Goal: Information Seeking & Learning: Learn about a topic

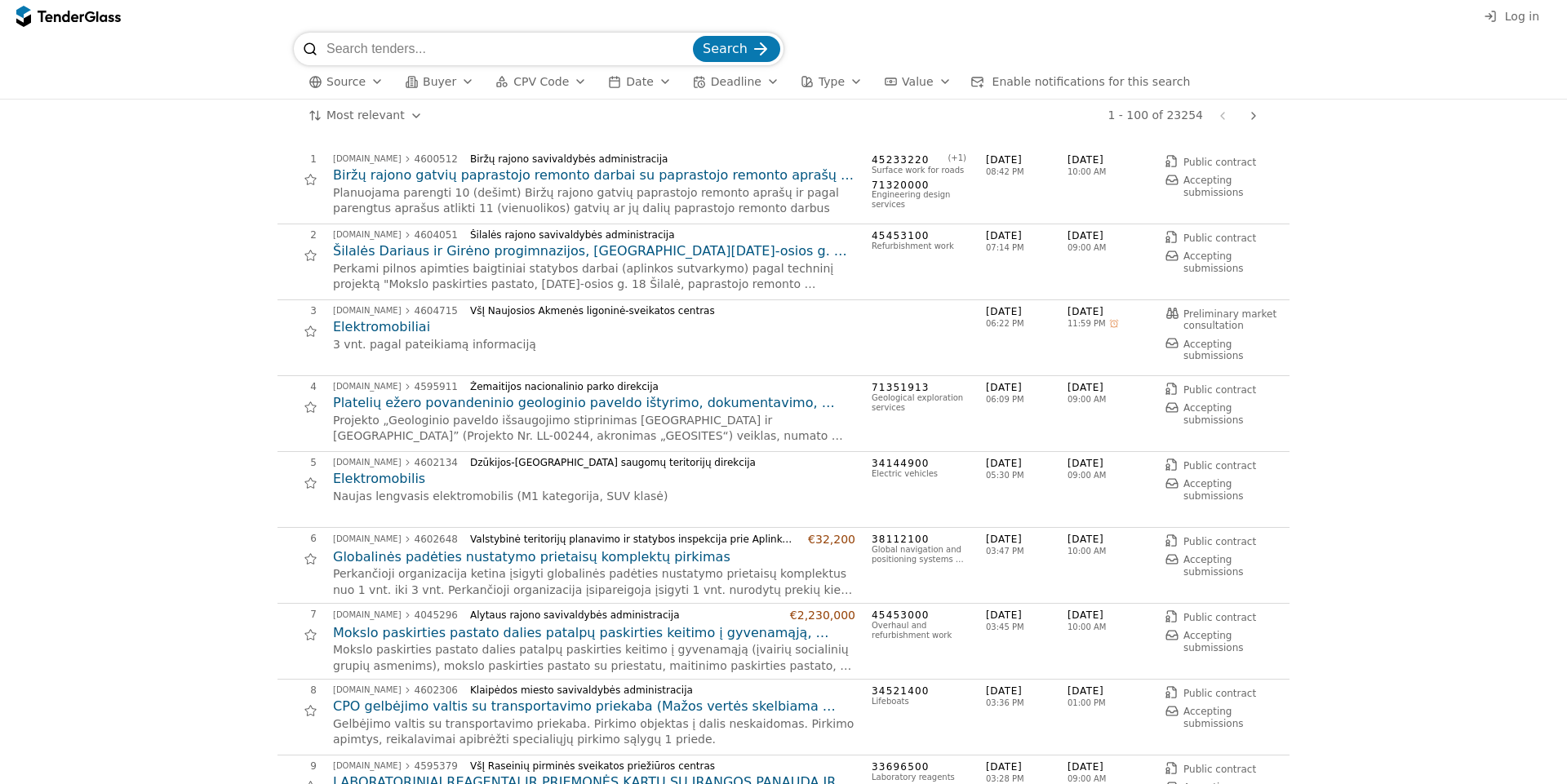
click at [435, 76] on span "Buyer" at bounding box center [439, 82] width 33 height 13
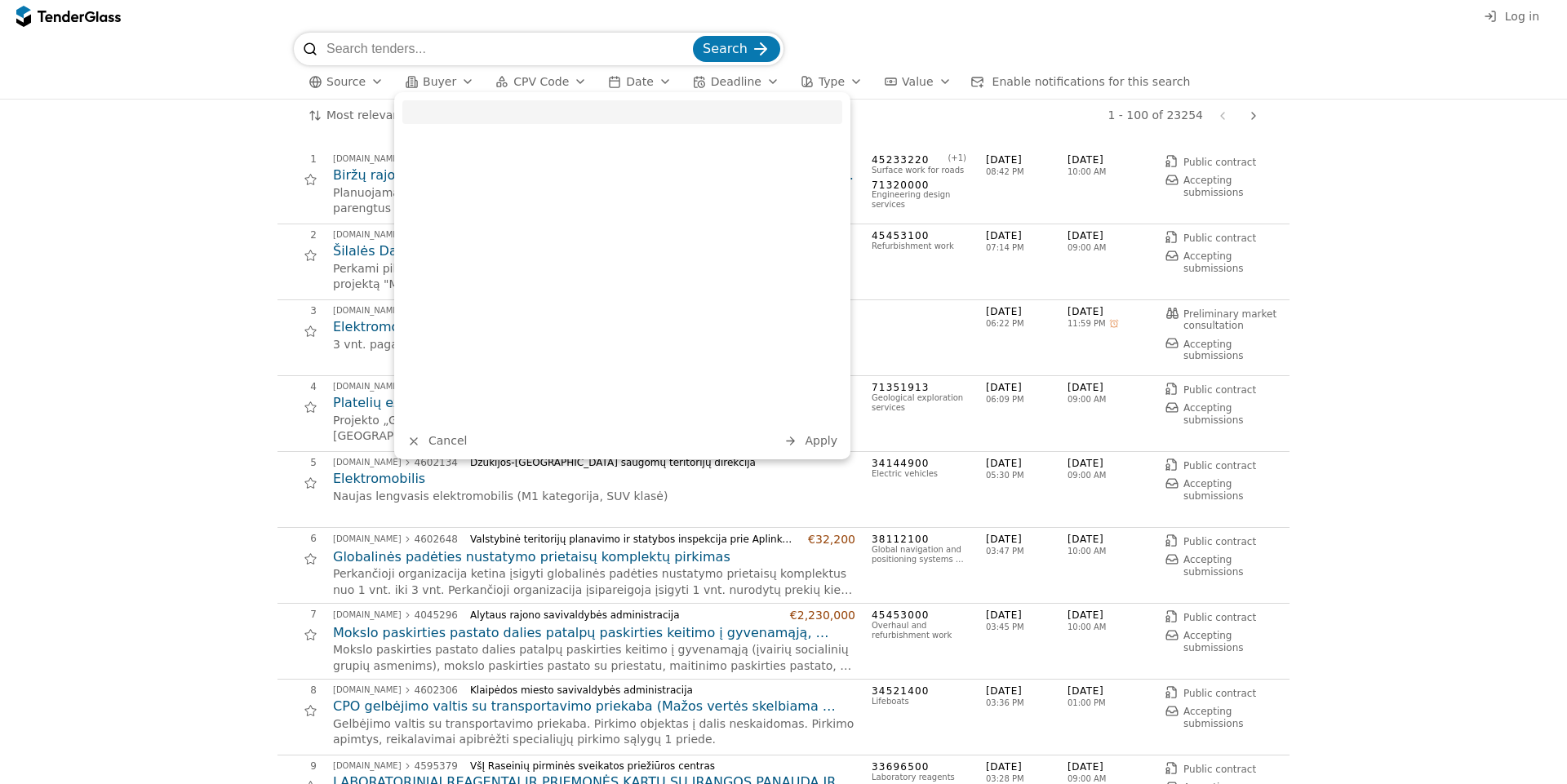
click at [252, 106] on div "Most relevant Save this search 1 - 100 of 23254 Previous page Next page" at bounding box center [784, 116] width 1550 height 33
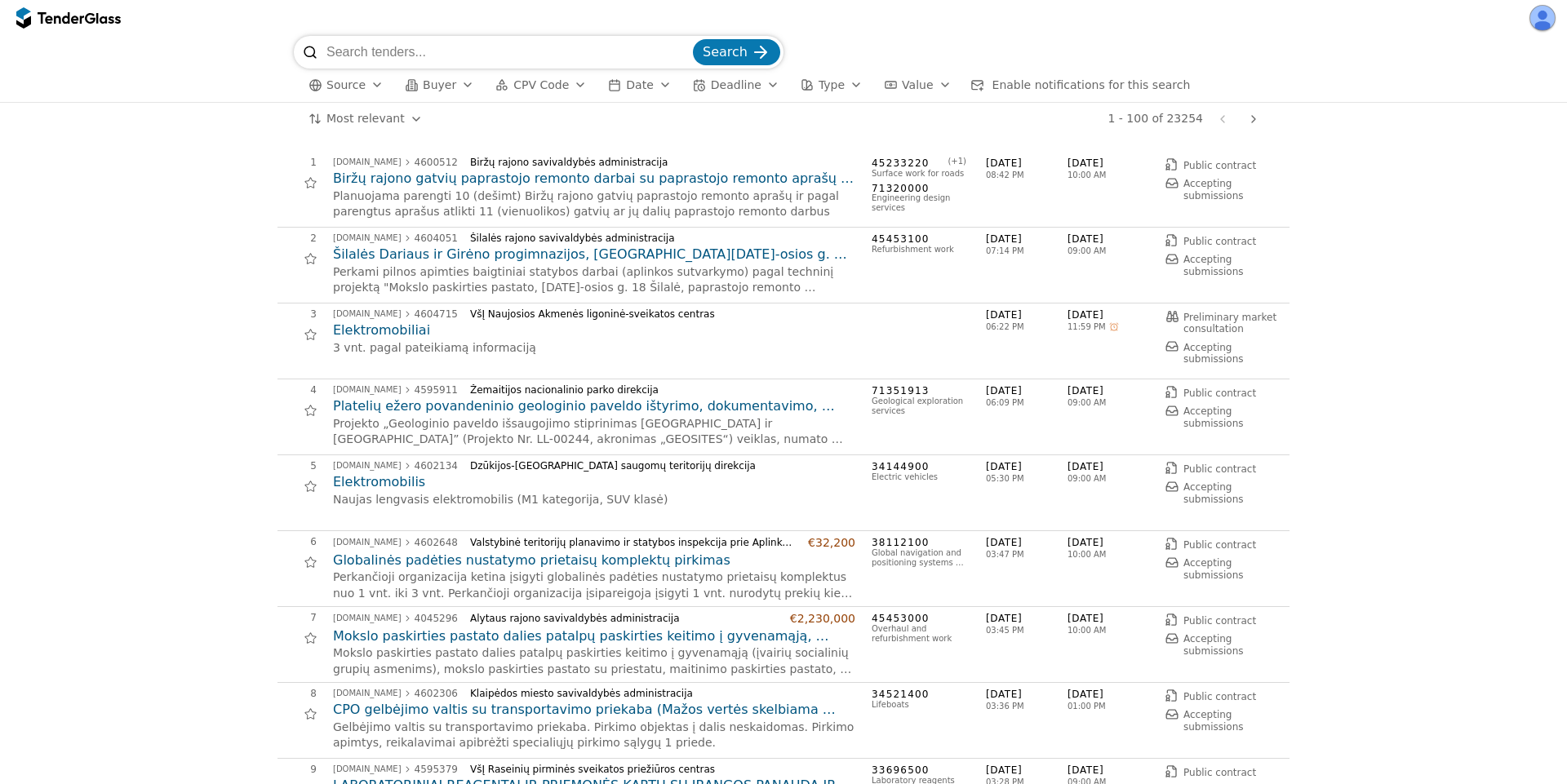
click at [524, 87] on span "CPV Code" at bounding box center [541, 84] width 55 height 13
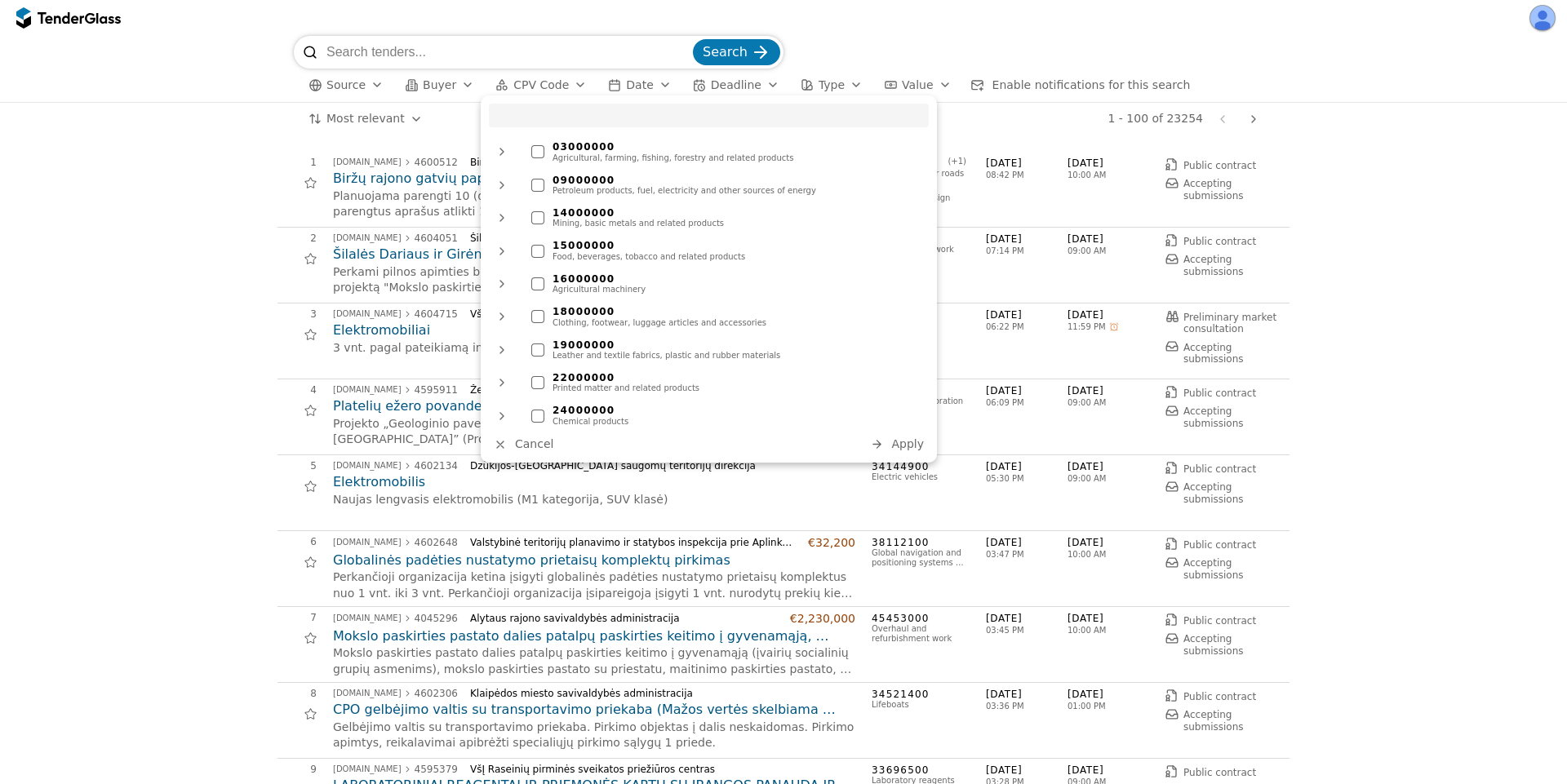
click at [647, 82] on div "button" at bounding box center [665, 84] width 46 height 42
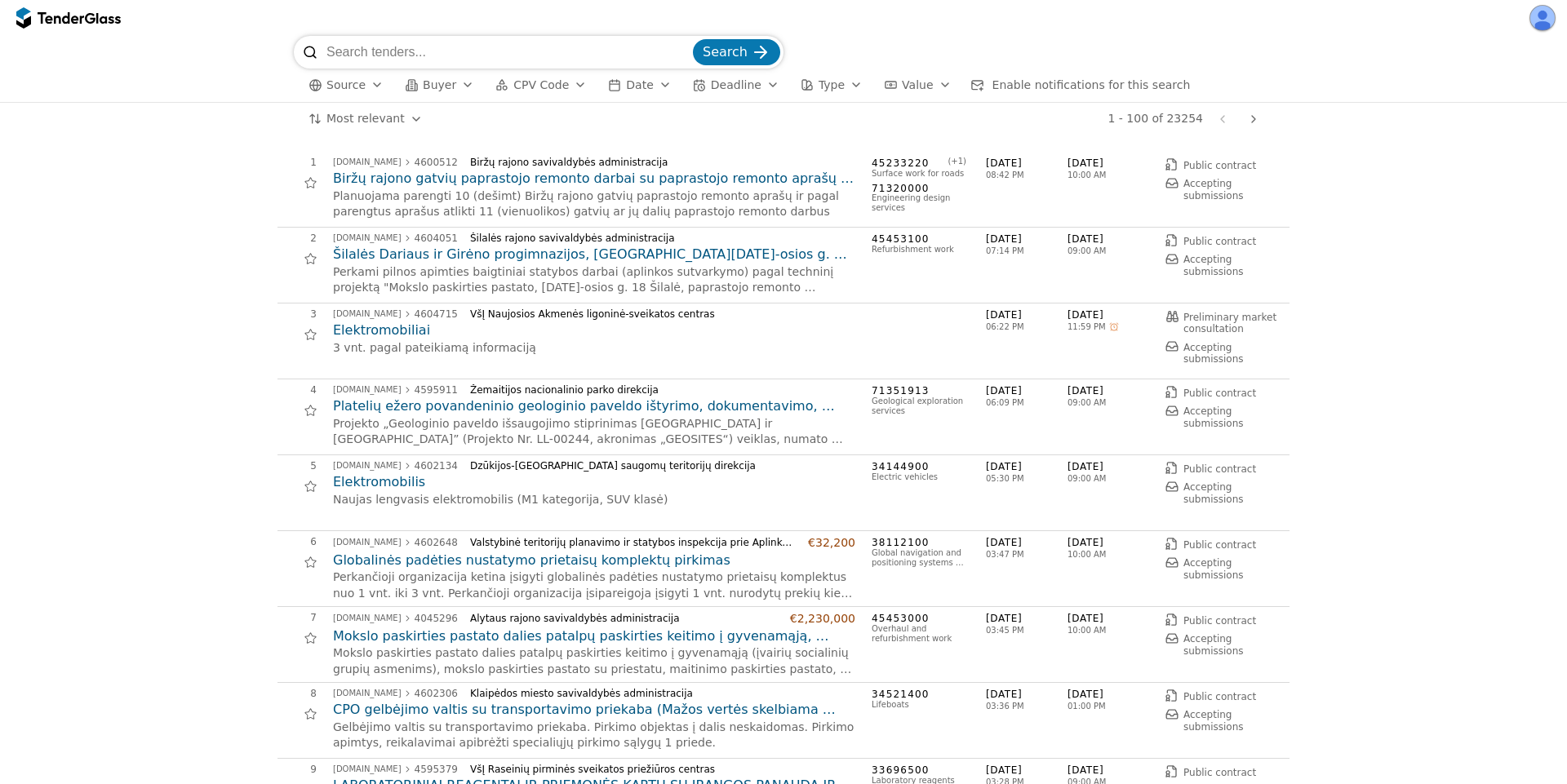
click at [711, 86] on span "Deadline" at bounding box center [736, 84] width 51 height 13
click at [1389, 91] on div "Search Source Buyer CPV Code Date Deadline Type Value Enable notifications for …" at bounding box center [784, 69] width 1550 height 66
click at [823, 88] on button "Type" at bounding box center [832, 85] width 75 height 20
click at [558, 91] on button "CPV Code" at bounding box center [541, 85] width 105 height 20
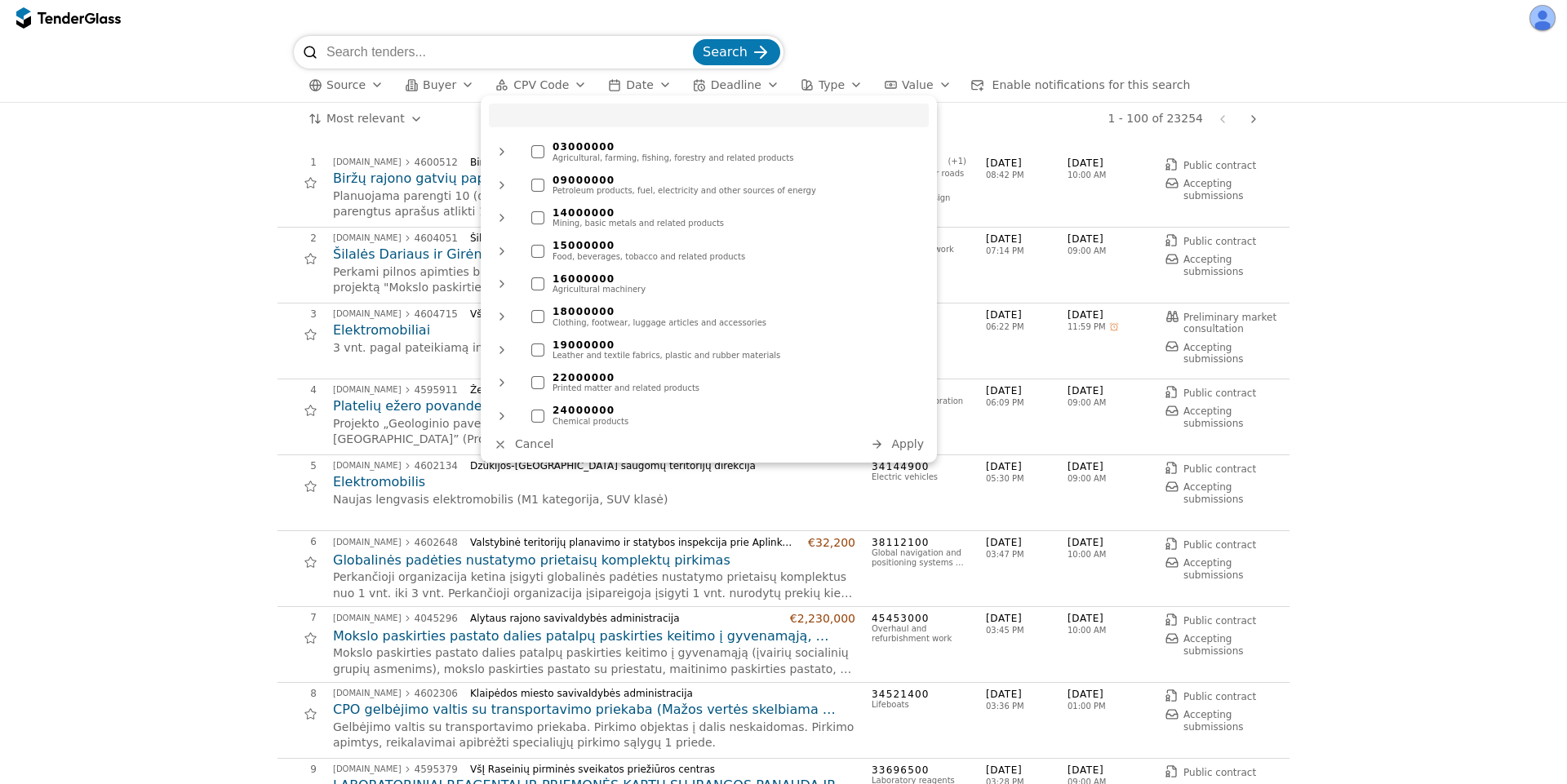
click at [626, 80] on span "Date" at bounding box center [639, 84] width 27 height 13
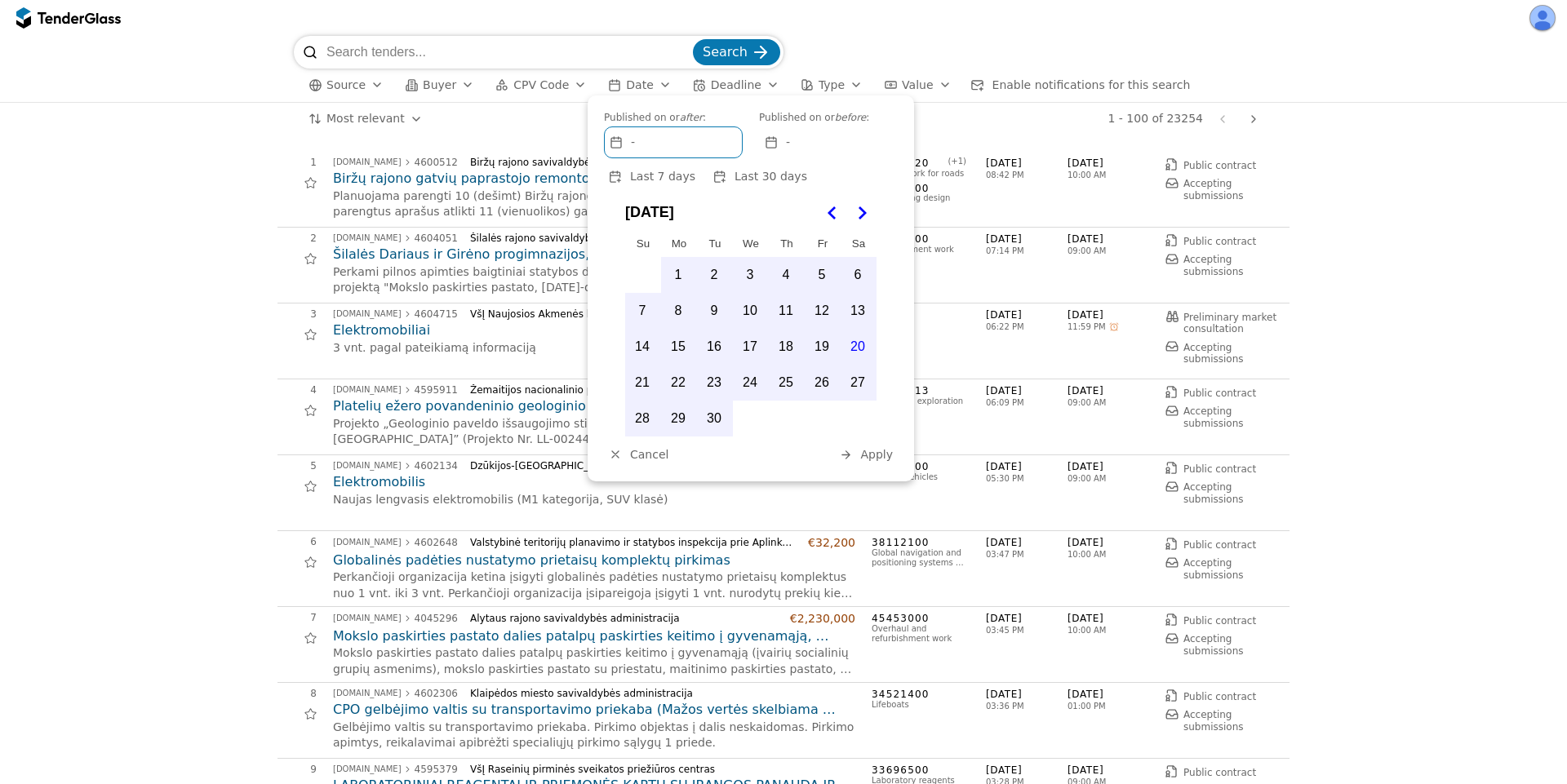
click at [433, 84] on span "Buyer" at bounding box center [439, 84] width 33 height 13
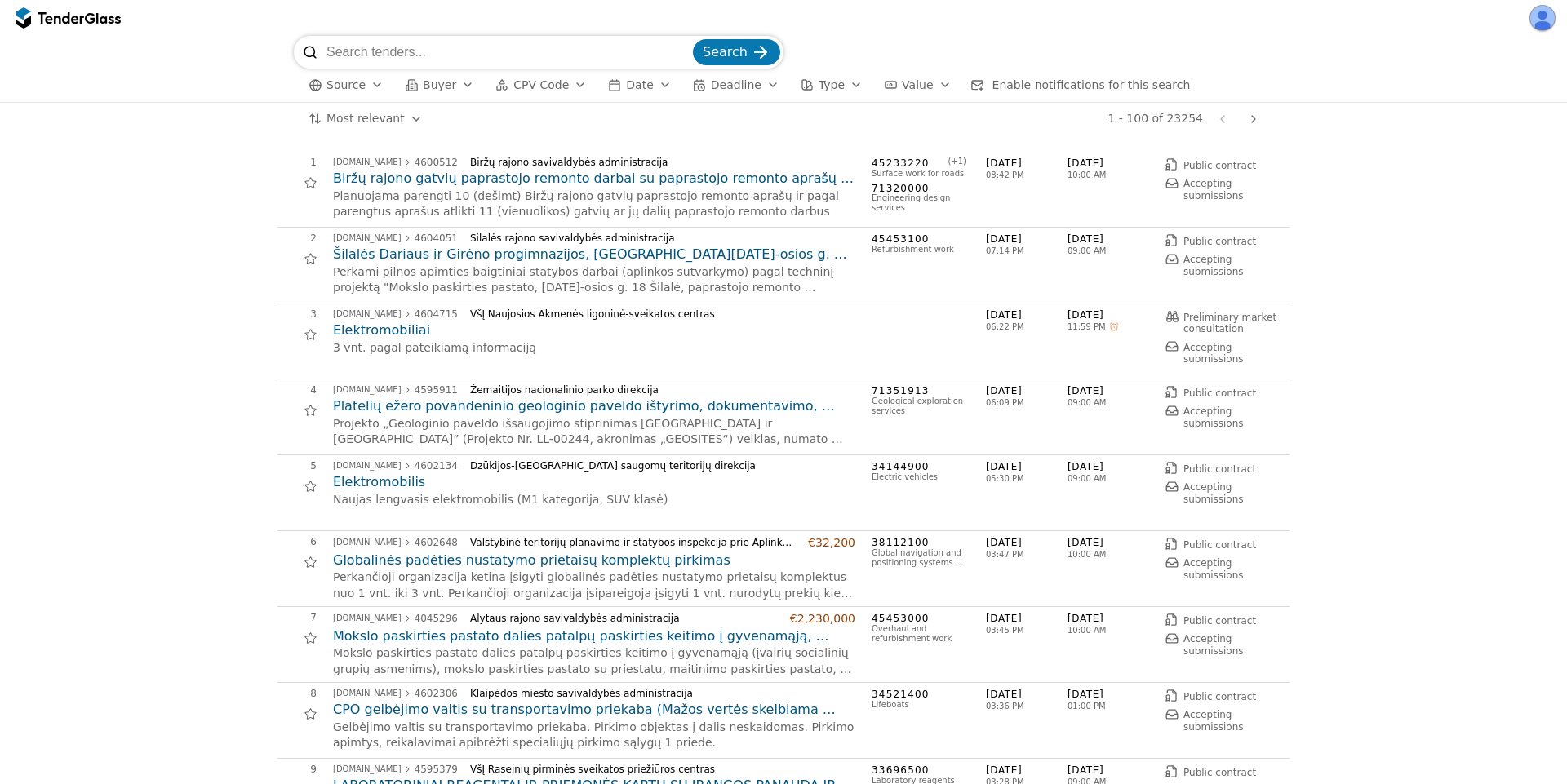
click at [132, 106] on div "Most relevant Save this search 1 - 100 of 23254 Previous page Next page" at bounding box center [784, 119] width 1550 height 33
